Goal: Use online tool/utility: Utilize a website feature to perform a specific function

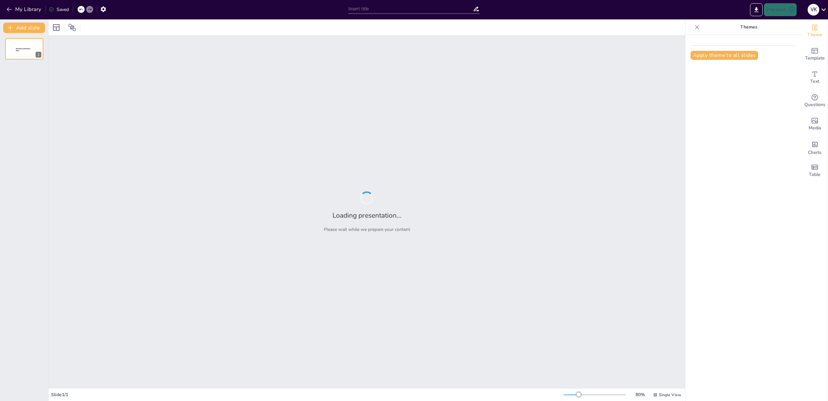
type input "Автоматизация процесса обработки зарплатных данных: новые возможности для орган…"
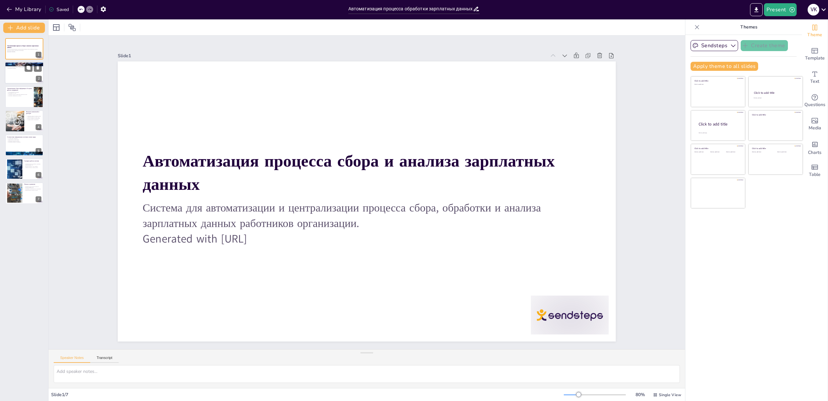
click at [24, 74] on div at bounding box center [24, 73] width 39 height 22
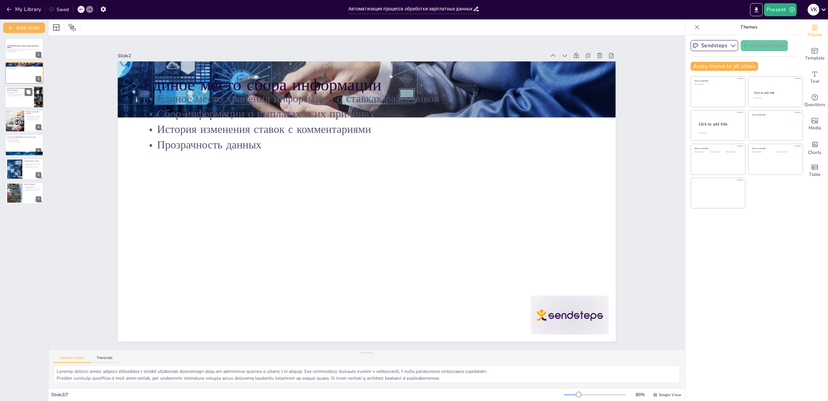
click at [19, 91] on p "Автоматизация сбора информации об оценке работы сотрудников" at bounding box center [19, 89] width 25 height 4
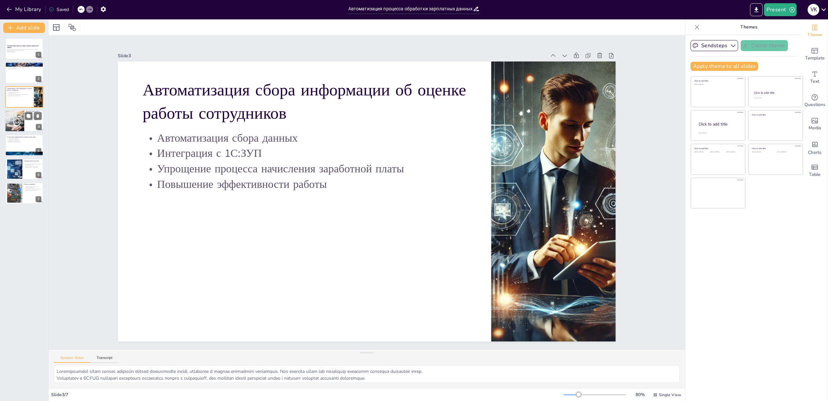
click at [13, 113] on div at bounding box center [14, 121] width 39 height 22
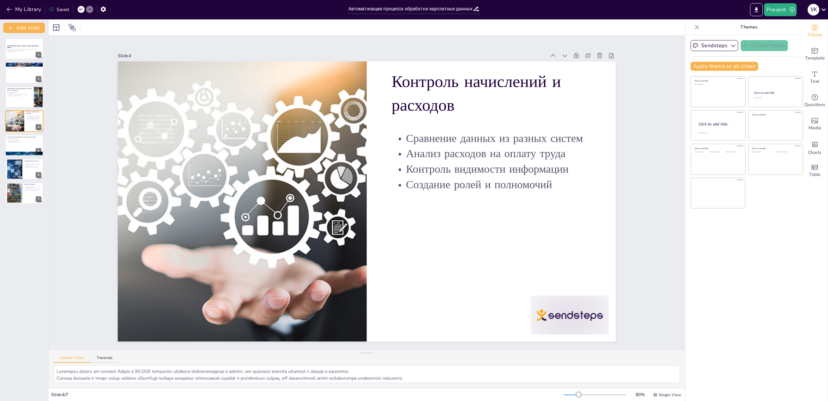
click at [0, 145] on div "Автоматизация процесса сбора и анализа зарплатных данных Система для автоматиза…" at bounding box center [24, 121] width 48 height 166
click at [8, 178] on div at bounding box center [14, 169] width 35 height 20
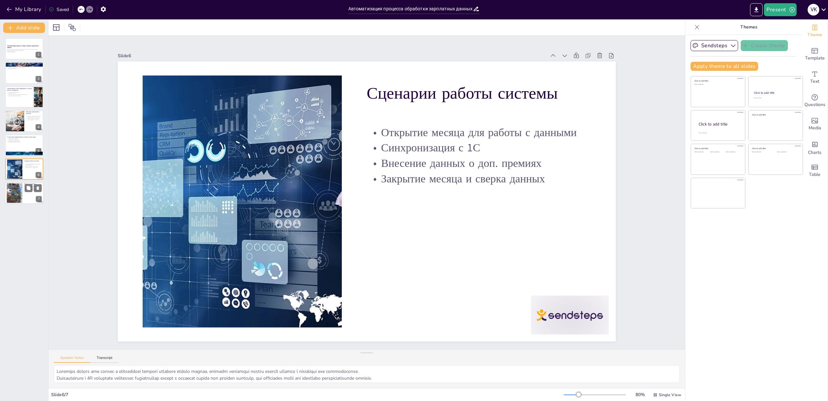
click at [5, 188] on div at bounding box center [24, 193] width 39 height 22
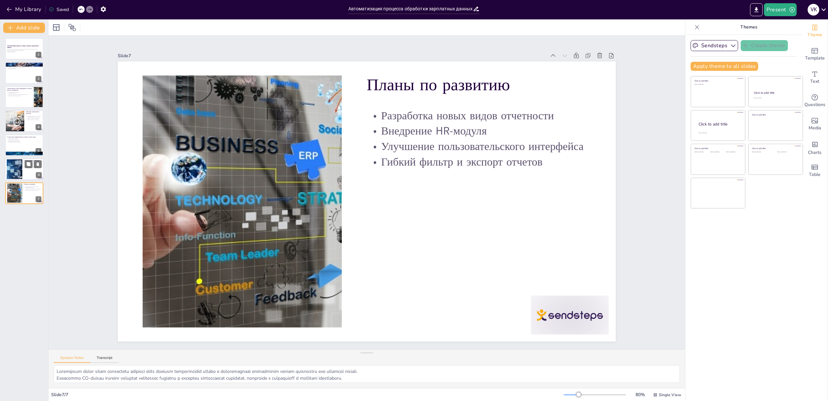
click at [9, 170] on div at bounding box center [14, 169] width 35 height 20
type textarea "Loremips dolors ame consec a elitseddoei tempori utlabore etdolo magnaa, enimad…"
